Goal: Navigation & Orientation: Find specific page/section

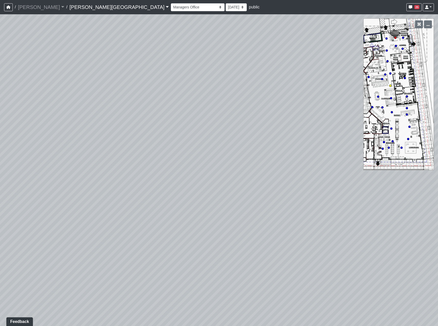
click at [391, 85] on circle at bounding box center [391, 86] width 2 height 2
drag, startPoint x: 135, startPoint y: 203, endPoint x: 422, endPoint y: 158, distance: 290.9
click at [422, 158] on div "Loading... Coffee Bar Loading... Leasing Entry 2 Loading... Managers Office Loa…" at bounding box center [219, 170] width 438 height 312
drag, startPoint x: 137, startPoint y: 231, endPoint x: 159, endPoint y: 243, distance: 25.5
click at [159, 243] on div "Loading... Coffee Bar Loading... Leasing Entry 2 Loading... Managers Office Loa…" at bounding box center [219, 170] width 438 height 312
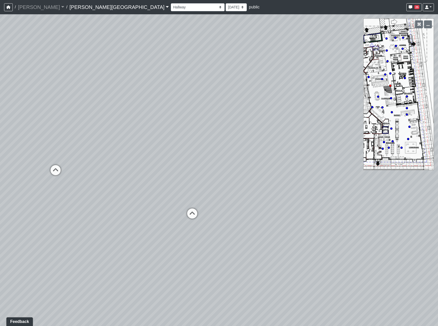
drag, startPoint x: 100, startPoint y: 168, endPoint x: 438, endPoint y: 188, distance: 338.9
click at [438, 188] on html "/ [PERSON_NAME] Loading... / [PERSON_NAME][GEOGRAPHIC_DATA] [PERSON_NAME][GEOGR…" at bounding box center [219, 163] width 438 height 326
click at [80, 198] on icon at bounding box center [80, 198] width 15 height 15
click at [284, 196] on icon at bounding box center [280, 197] width 15 height 15
drag, startPoint x: 237, startPoint y: 209, endPoint x: 61, endPoint y: 203, distance: 175.6
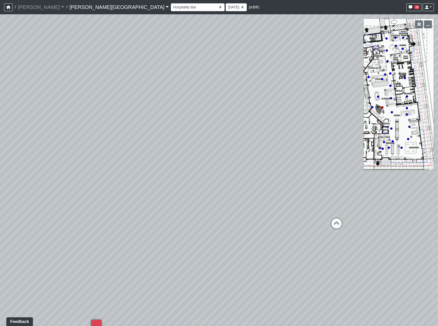
click at [61, 203] on div "Loading... Coffee Bar Loading... Leasing Entry 2 Loading... Managers Office Loa…" at bounding box center [219, 170] width 438 height 312
drag, startPoint x: 238, startPoint y: 165, endPoint x: -26, endPoint y: 91, distance: 273.8
click at [0, 91] on html "/ [PERSON_NAME] Loading... / [PERSON_NAME][GEOGRAPHIC_DATA] [PERSON_NAME][GEOGR…" at bounding box center [219, 163] width 438 height 326
drag, startPoint x: 304, startPoint y: 168, endPoint x: 70, endPoint y: 228, distance: 241.2
click at [72, 228] on div "Loading... Coffee Bar Loading... Leasing Entry 2 Loading... Managers Office Loa…" at bounding box center [219, 170] width 438 height 312
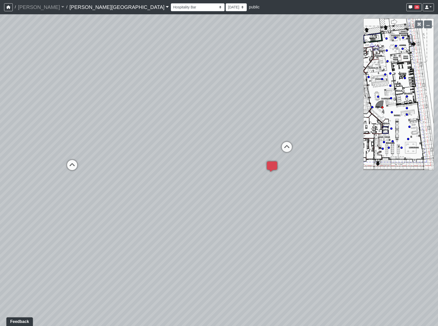
drag, startPoint x: 43, startPoint y: 239, endPoint x: 438, endPoint y: 158, distance: 403.7
click at [438, 158] on html "/ [PERSON_NAME] Loading... / [PERSON_NAME][GEOGRAPHIC_DATA] [PERSON_NAME][GEOGR…" at bounding box center [219, 163] width 438 height 326
drag, startPoint x: 132, startPoint y: 223, endPoint x: 438, endPoint y: 178, distance: 309.7
click at [438, 177] on html "/ [PERSON_NAME] Loading... / [PERSON_NAME][GEOGRAPHIC_DATA] [PERSON_NAME][GEOGR…" at bounding box center [219, 163] width 438 height 326
drag, startPoint x: 310, startPoint y: 227, endPoint x: 438, endPoint y: 221, distance: 128.4
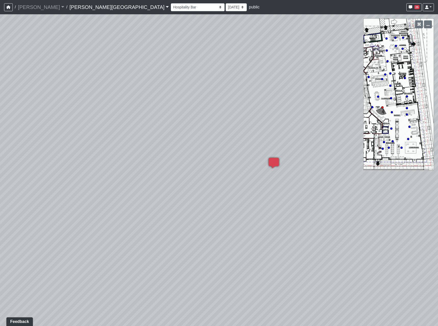
click at [438, 221] on html "/ [PERSON_NAME] Loading... / [PERSON_NAME][GEOGRAPHIC_DATA] [PERSON_NAME][GEOGR…" at bounding box center [219, 163] width 438 height 326
drag, startPoint x: 385, startPoint y: 179, endPoint x: 438, endPoint y: 204, distance: 58.8
click at [438, 204] on html "/ [PERSON_NAME] Loading... / [PERSON_NAME][GEOGRAPHIC_DATA] [PERSON_NAME][GEOGR…" at bounding box center [219, 163] width 438 height 326
drag, startPoint x: 132, startPoint y: 173, endPoint x: 438, endPoint y: 185, distance: 306.3
click at [438, 185] on html "/ [PERSON_NAME] Loading... / [PERSON_NAME][GEOGRAPHIC_DATA] [PERSON_NAME][GEOGR…" at bounding box center [219, 163] width 438 height 326
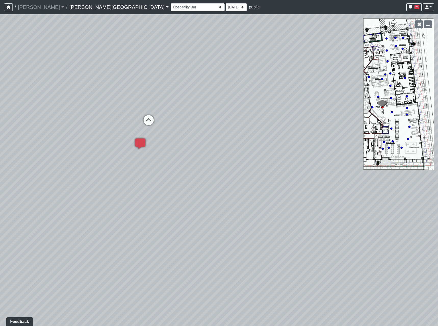
drag, startPoint x: 102, startPoint y: 180, endPoint x: 438, endPoint y: 175, distance: 336.0
click at [438, 175] on html "/ [PERSON_NAME] Loading... / [PERSON_NAME][GEOGRAPHIC_DATA] [PERSON_NAME][GEOGR…" at bounding box center [219, 163] width 438 height 326
drag, startPoint x: 156, startPoint y: 172, endPoint x: 26, endPoint y: 193, distance: 131.5
click at [26, 193] on div "Loading... Coffee Bar Loading... Leasing Entry 2 Loading... Managers Office Loa…" at bounding box center [219, 170] width 438 height 312
click at [71, 148] on icon at bounding box center [67, 152] width 15 height 15
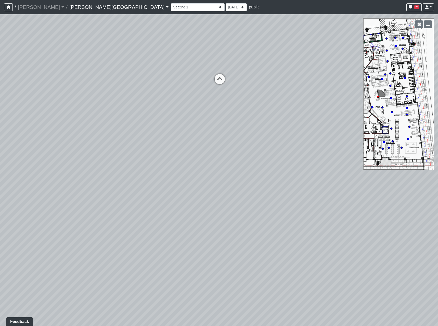
drag, startPoint x: 234, startPoint y: 148, endPoint x: -7, endPoint y: 157, distance: 242.0
click at [0, 157] on html "/ [PERSON_NAME] Loading... / [PERSON_NAME][GEOGRAPHIC_DATA] [PERSON_NAME][GEOGR…" at bounding box center [219, 163] width 438 height 326
drag, startPoint x: 332, startPoint y: 142, endPoint x: 88, endPoint y: 163, distance: 245.0
click at [88, 163] on div "Loading... Coffee Bar Loading... Leasing Entry 2 Loading... Managers Office Loa…" at bounding box center [219, 170] width 438 height 312
drag, startPoint x: 291, startPoint y: 155, endPoint x: 40, endPoint y: 191, distance: 253.5
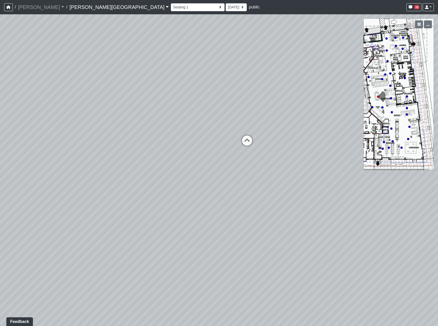
click at [40, 190] on div "Loading... Coffee Bar Loading... Leasing Entry 2 Loading... Managers Office Loa…" at bounding box center [219, 170] width 438 height 312
drag, startPoint x: 320, startPoint y: 188, endPoint x: 94, endPoint y: 185, distance: 226.3
click at [94, 185] on div "Loading... Coffee Bar Loading... Leasing Entry 2 Loading... Managers Office Loa…" at bounding box center [219, 170] width 438 height 312
drag, startPoint x: 128, startPoint y: 181, endPoint x: 146, endPoint y: 189, distance: 19.3
click at [146, 189] on div "Loading... Coffee Bar Loading... Leasing Entry 2 Loading... Managers Office Loa…" at bounding box center [219, 170] width 438 height 312
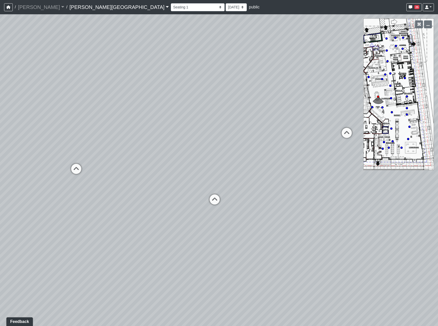
drag, startPoint x: 134, startPoint y: 245, endPoint x: 374, endPoint y: 115, distance: 272.7
drag, startPoint x: 146, startPoint y: 203, endPoint x: 438, endPoint y: 226, distance: 293.3
click at [438, 226] on html "/ [PERSON_NAME] Loading... / [PERSON_NAME][GEOGRAPHIC_DATA] [PERSON_NAME][GEOGR…" at bounding box center [219, 163] width 438 height 326
drag, startPoint x: 190, startPoint y: 182, endPoint x: 406, endPoint y: 119, distance: 224.6
click at [438, 108] on html "/ [PERSON_NAME] Loading... / [PERSON_NAME][GEOGRAPHIC_DATA] [PERSON_NAME][GEOGR…" at bounding box center [219, 163] width 438 height 326
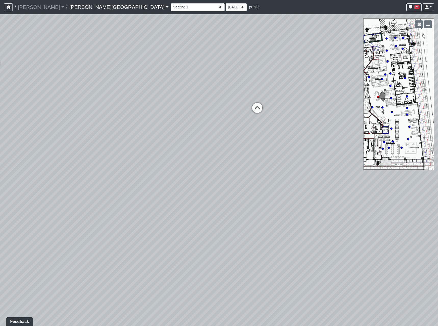
drag, startPoint x: 122, startPoint y: 168, endPoint x: -99, endPoint y: 197, distance: 222.5
click at [0, 197] on html "/ [PERSON_NAME] Loading... / [PERSON_NAME][GEOGRAPHIC_DATA] [PERSON_NAME][GEOGR…" at bounding box center [219, 163] width 438 height 326
drag, startPoint x: 411, startPoint y: 112, endPoint x: 137, endPoint y: 209, distance: 290.5
click at [128, 209] on div "Loading... Coffee Bar Loading... Leasing Entry 2 Loading... Managers Office Loa…" at bounding box center [219, 170] width 438 height 312
drag, startPoint x: 304, startPoint y: 185, endPoint x: 336, endPoint y: 92, distance: 98.7
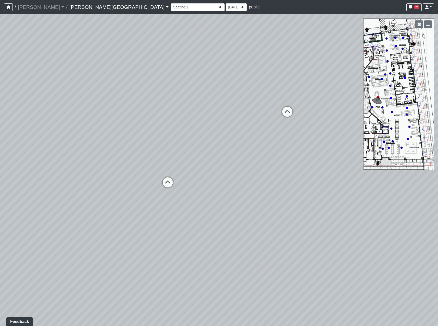
click at [336, 92] on div "Loading... Coffee Bar Loading... Leasing Entry 2 Loading... Managers Office Loa…" at bounding box center [219, 170] width 438 height 312
drag, startPoint x: 228, startPoint y: 204, endPoint x: 48, endPoint y: 268, distance: 190.8
click at [48, 268] on div "Loading... Coffee Bar Loading... Leasing Entry 2 Loading... Managers Office Loa…" at bounding box center [219, 170] width 438 height 312
drag, startPoint x: 212, startPoint y: 253, endPoint x: 109, endPoint y: 230, distance: 105.5
click at [106, 231] on div "Loading... Coffee Bar Loading... Leasing Entry 2 Loading... Managers Office Loa…" at bounding box center [219, 170] width 438 height 312
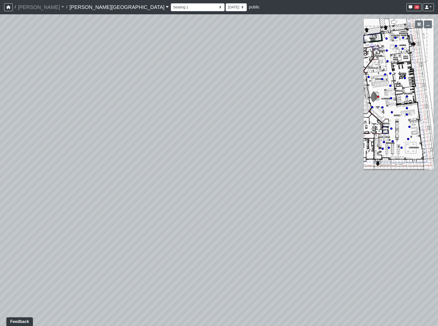
drag, startPoint x: 97, startPoint y: 233, endPoint x: 54, endPoint y: 238, distance: 42.6
click at [55, 238] on div "Loading... Coffee Bar Loading... Leasing Entry 2 Loading... Managers Office Loa…" at bounding box center [219, 170] width 438 height 312
drag, startPoint x: 286, startPoint y: 214, endPoint x: 182, endPoint y: 221, distance: 104.3
click at [185, 223] on div "Loading... Coffee Bar Loading... Leasing Entry 2 Loading... Managers Office Loa…" at bounding box center [219, 170] width 438 height 312
drag, startPoint x: 294, startPoint y: 228, endPoint x: 160, endPoint y: 240, distance: 134.2
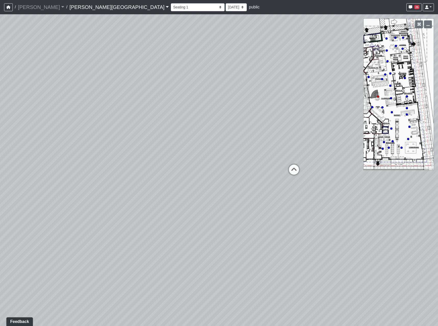
click at [160, 240] on div "Loading... Coffee Bar Loading... Leasing Entry 2 Loading... Managers Office Loa…" at bounding box center [219, 170] width 438 height 312
drag, startPoint x: 361, startPoint y: 228, endPoint x: 117, endPoint y: 241, distance: 244.5
click at [116, 241] on div "Loading... Coffee Bar Loading... Leasing Entry 2 Loading... Managers Office Loa…" at bounding box center [219, 170] width 438 height 312
drag, startPoint x: 366, startPoint y: 231, endPoint x: 109, endPoint y: 239, distance: 256.8
click at [112, 239] on div "Loading... Coffee Bar Loading... Leasing Entry 2 Loading... Managers Office Loa…" at bounding box center [219, 170] width 438 height 312
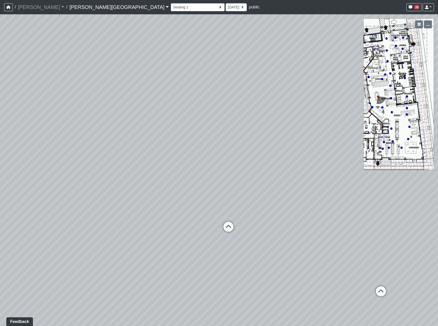
drag, startPoint x: 373, startPoint y: 228, endPoint x: 194, endPoint y: 224, distance: 179.7
click at [194, 224] on div "Loading... Coffee Bar Loading... Leasing Entry 2 Loading... Managers Office Loa…" at bounding box center [219, 170] width 438 height 312
click at [229, 224] on icon at bounding box center [228, 229] width 15 height 15
drag, startPoint x: 117, startPoint y: 224, endPoint x: 348, endPoint y: 161, distance: 240.2
click at [348, 161] on div "Loading... Coffee Bar Loading... Leasing Entry 2 Loading... Managers Office Loa…" at bounding box center [219, 170] width 438 height 312
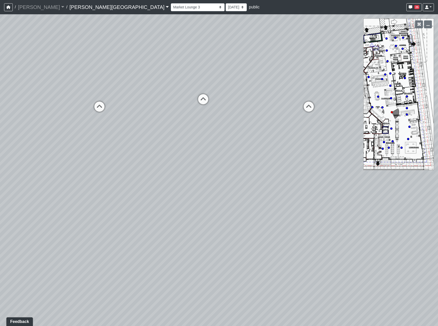
drag, startPoint x: 297, startPoint y: 176, endPoint x: 237, endPoint y: 120, distance: 82.5
click at [237, 120] on div "Loading... Coffee Bar Loading... Leasing Entry 2 Loading... Managers Office Loa…" at bounding box center [219, 170] width 438 height 312
click at [204, 93] on icon at bounding box center [202, 96] width 15 height 15
select select "mCixBXo2bYV2shCdw7J36u"
drag, startPoint x: 137, startPoint y: 164, endPoint x: 436, endPoint y: 149, distance: 299.9
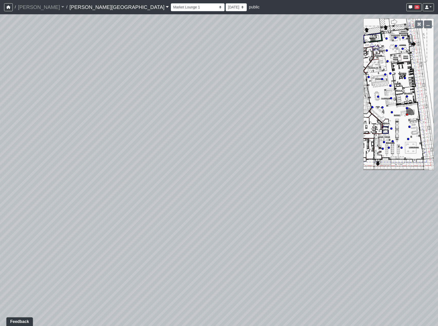
click at [436, 148] on div "Loading... Coffee Bar Loading... Leasing Entry 2 Loading... Managers Office Loa…" at bounding box center [219, 170] width 438 height 312
drag, startPoint x: 147, startPoint y: 186, endPoint x: 393, endPoint y: 146, distance: 249.7
click at [403, 138] on div "Loading... Coffee Bar Loading... Leasing Entry 2 Loading... Managers Office Loa…" at bounding box center [219, 170] width 438 height 312
drag, startPoint x: 186, startPoint y: 171, endPoint x: 277, endPoint y: 263, distance: 128.8
click at [273, 265] on div "Loading... Coffee Bar Loading... Leasing Entry 2 Loading... Managers Office Loa…" at bounding box center [219, 170] width 438 height 312
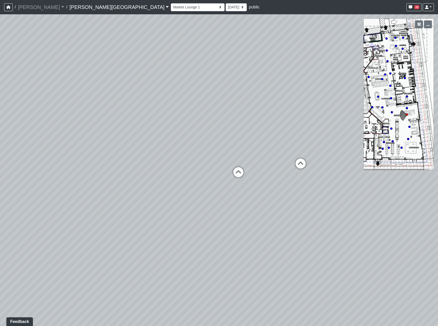
drag, startPoint x: 92, startPoint y: 167, endPoint x: 367, endPoint y: 170, distance: 275.0
click at [367, 170] on div "Loading... Coffee Bar Loading... Leasing Entry 2 Loading... Managers Office Loa…" at bounding box center [219, 170] width 438 height 312
drag, startPoint x: 167, startPoint y: 193, endPoint x: 93, endPoint y: 185, distance: 74.4
click at [95, 186] on div "Loading... Coffee Bar Loading... Leasing Entry 2 Loading... Managers Office Loa…" at bounding box center [219, 170] width 438 height 312
drag, startPoint x: 227, startPoint y: 140, endPoint x: -82, endPoint y: 155, distance: 309.0
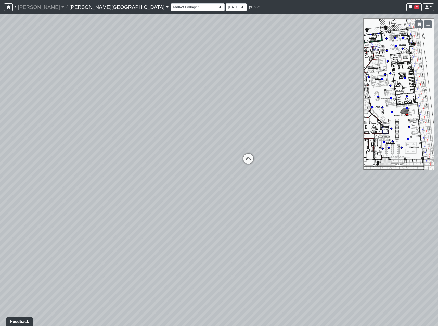
click at [0, 155] on html "/ [PERSON_NAME] Loading... / [PERSON_NAME][GEOGRAPHIC_DATA] [PERSON_NAME][GEOGR…" at bounding box center [219, 163] width 438 height 326
drag, startPoint x: 258, startPoint y: 164, endPoint x: 399, endPoint y: 128, distance: 145.7
click at [399, 128] on div "Loading... Coffee Bar Loading... Leasing Entry 2 Loading... Managers Office Loa…" at bounding box center [219, 170] width 438 height 312
